Goal: Find specific page/section: Find specific page/section

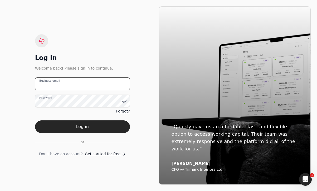
click at [99, 83] on email "Business email" at bounding box center [82, 83] width 95 height 13
type email "[EMAIL_ADDRESS][DOMAIN_NAME]"
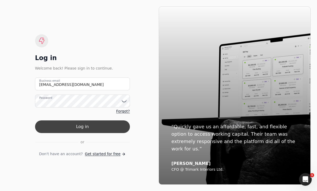
click at [110, 124] on button "Log in" at bounding box center [82, 126] width 95 height 13
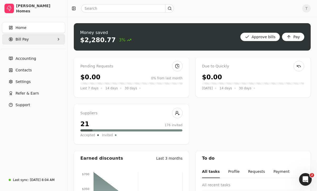
click at [42, 41] on Pay "Bill Pay" at bounding box center [33, 39] width 63 height 11
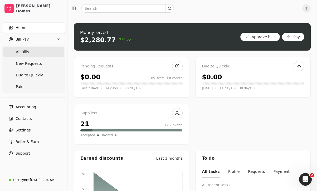
click at [38, 51] on Bills "All Bills" at bounding box center [33, 52] width 61 height 11
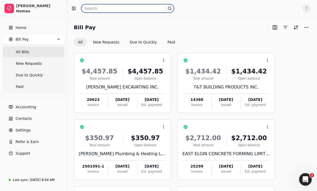
click at [99, 7] on input "text" at bounding box center [127, 8] width 93 height 8
type input "[PERSON_NAME]"
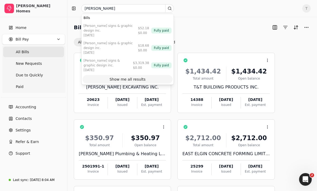
click at [127, 77] on div "Show me all results" at bounding box center [128, 80] width 36 height 6
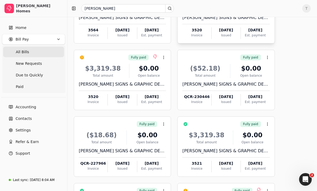
scroll to position [72, 0]
